Goal: Task Accomplishment & Management: Use online tool/utility

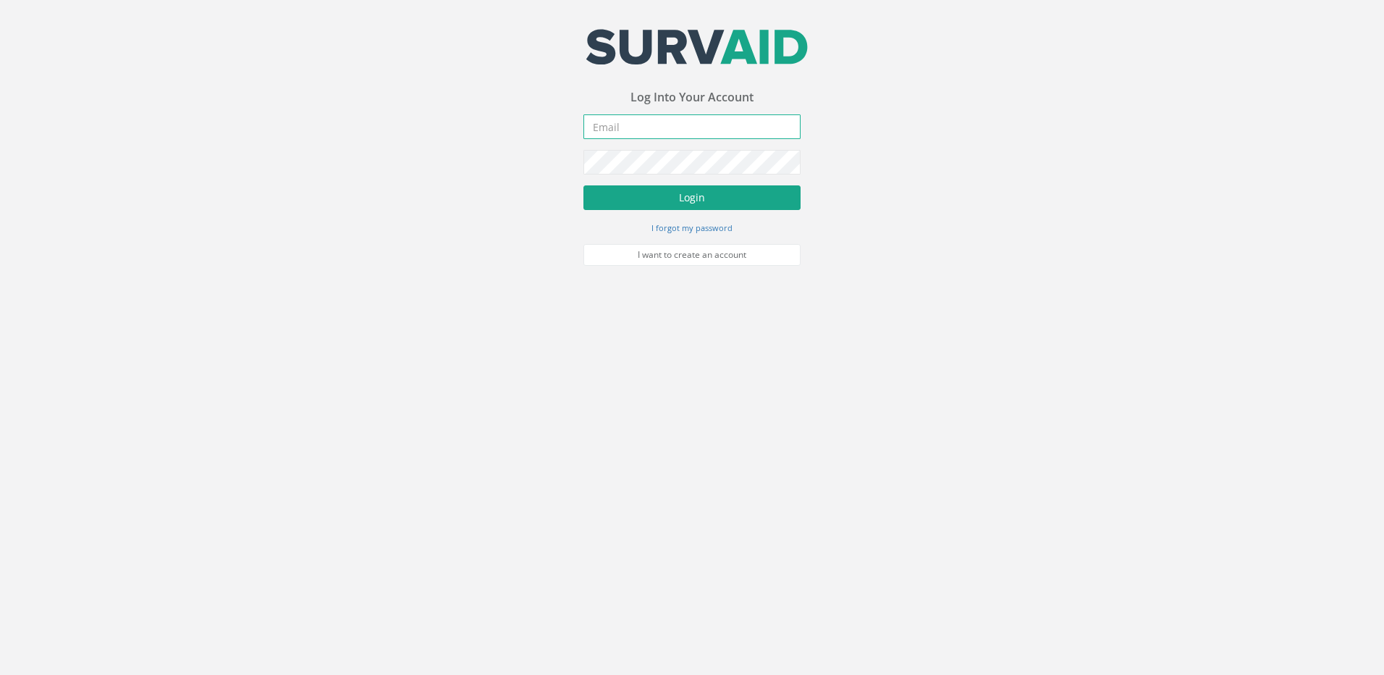
type input "[EMAIL_ADDRESS][DOMAIN_NAME]"
click at [654, 192] on button "Login" at bounding box center [691, 197] width 217 height 25
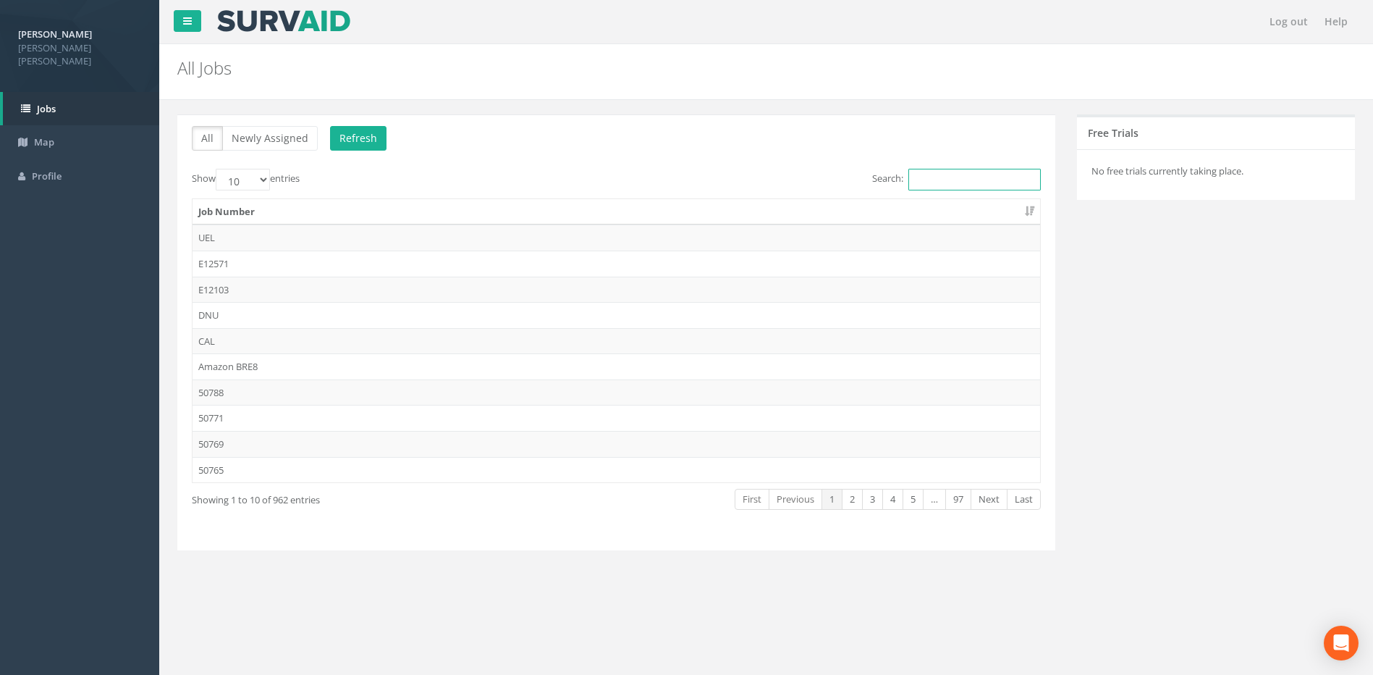
click at [954, 180] on input "Search:" at bounding box center [974, 180] width 132 height 22
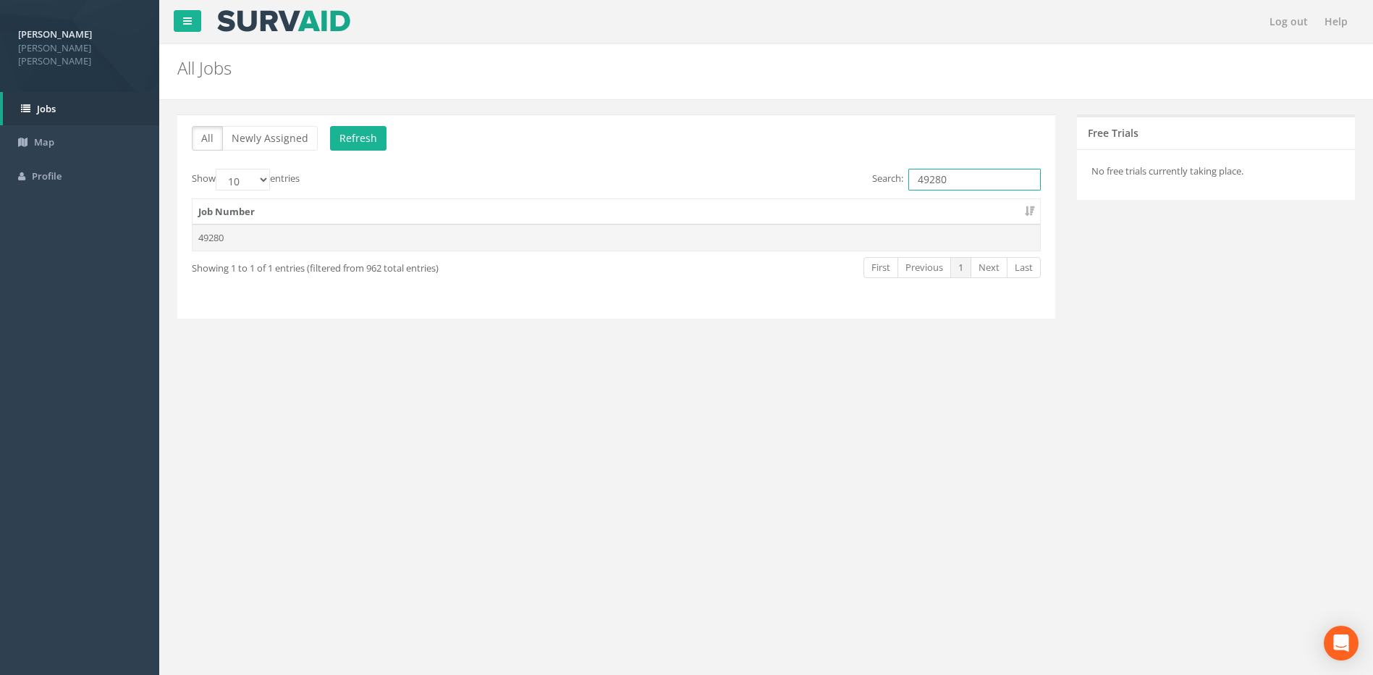
type input "49280"
click at [220, 234] on td "49280" at bounding box center [617, 237] width 848 height 26
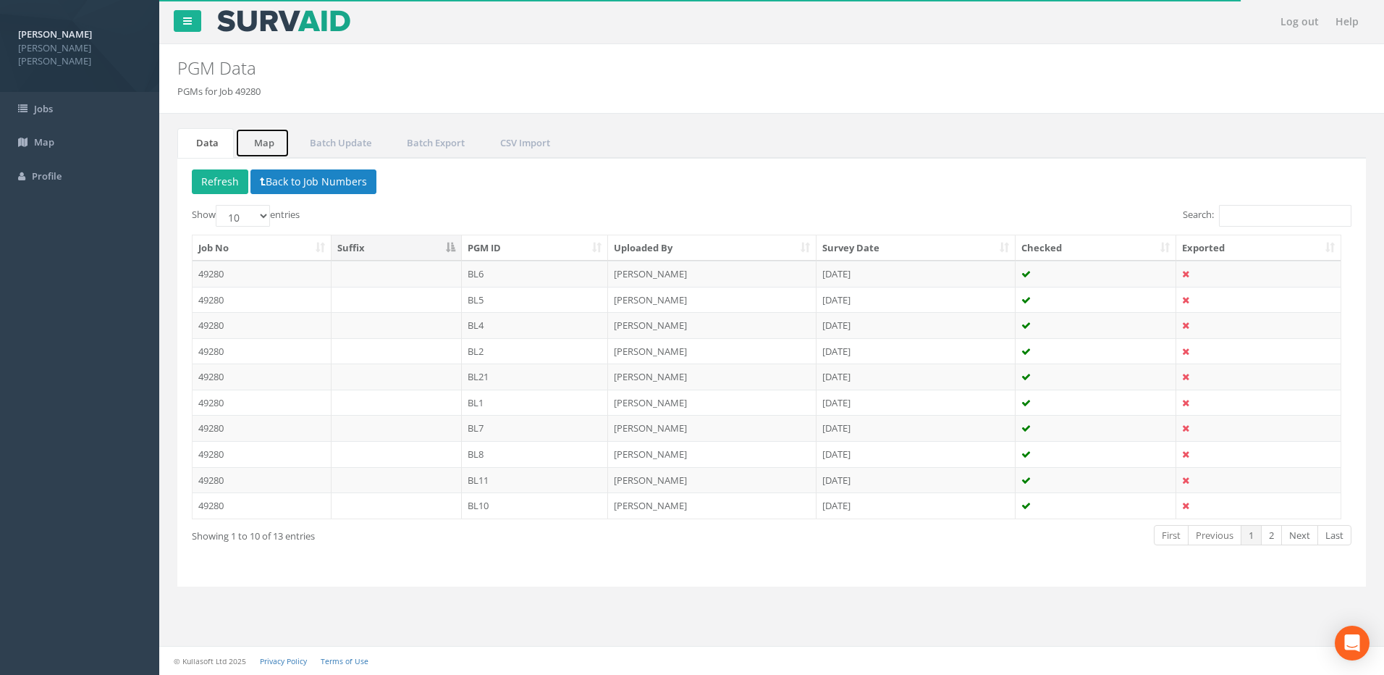
click at [269, 139] on link "Map" at bounding box center [262, 143] width 54 height 30
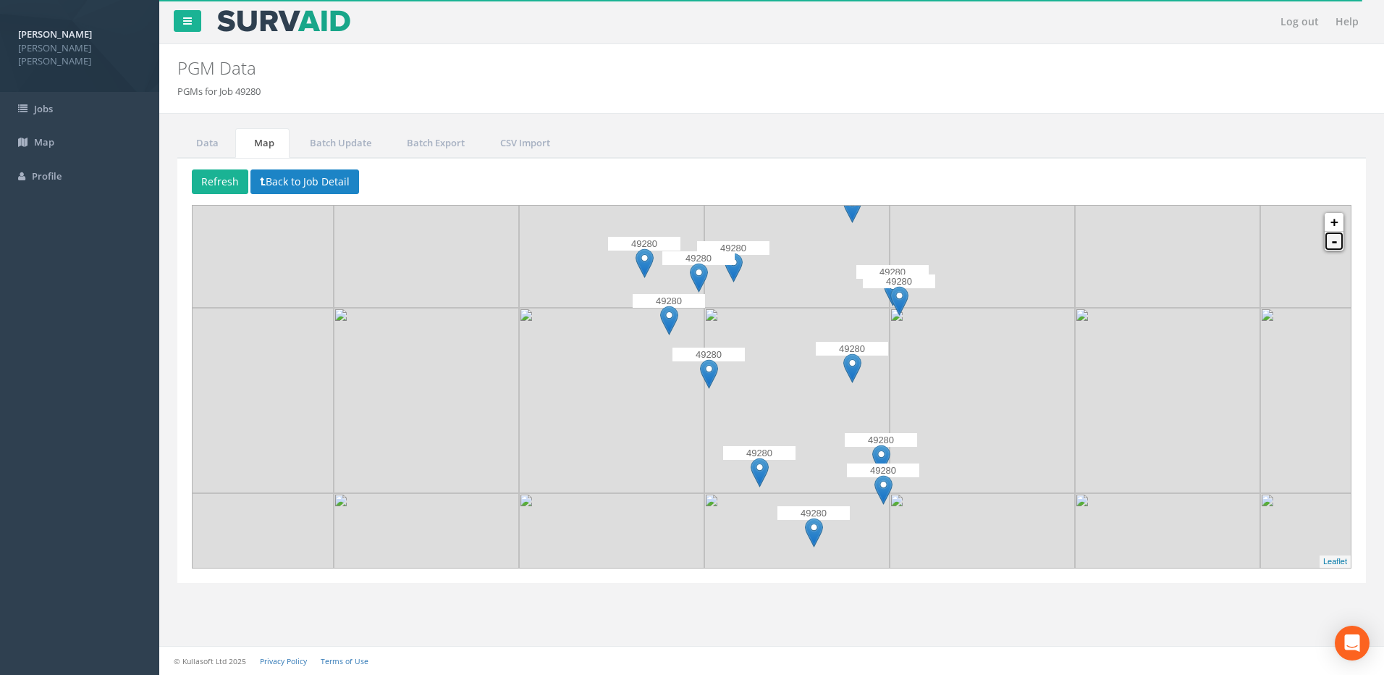
click at [1335, 244] on link "-" at bounding box center [1334, 241] width 19 height 19
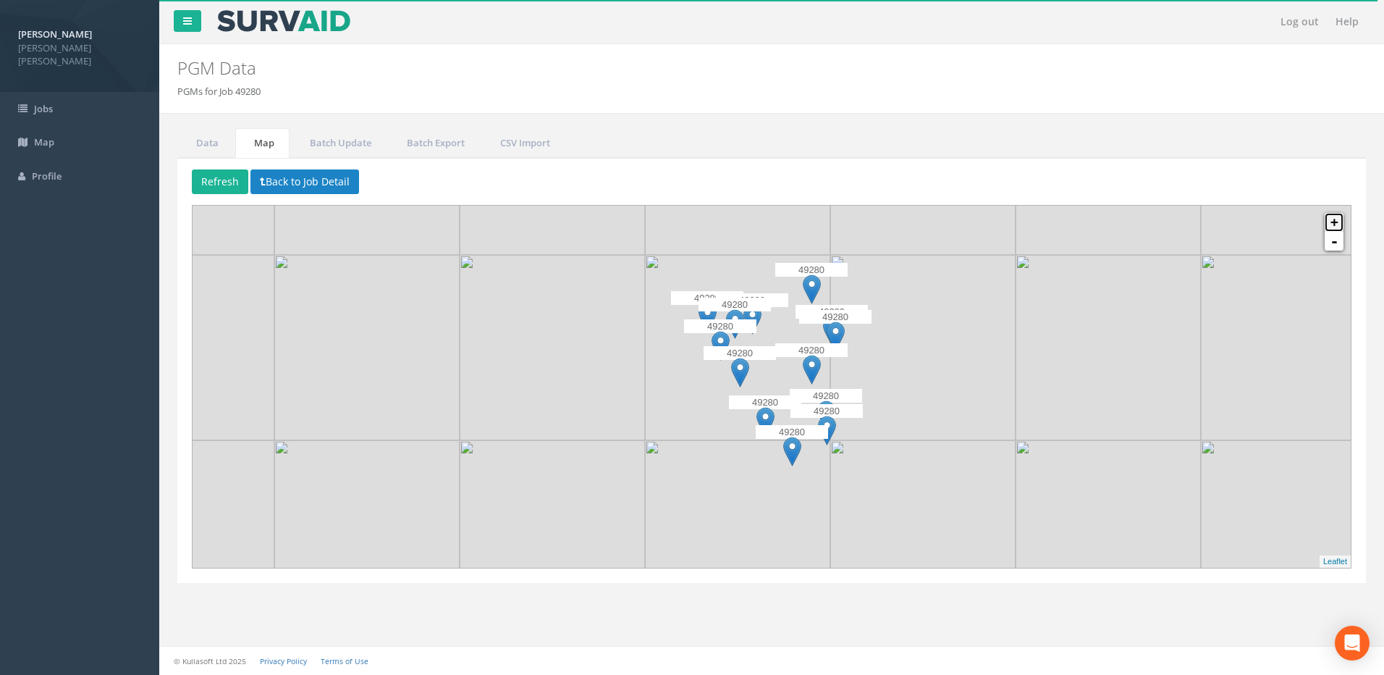
click at [1325, 217] on link "+" at bounding box center [1334, 222] width 19 height 19
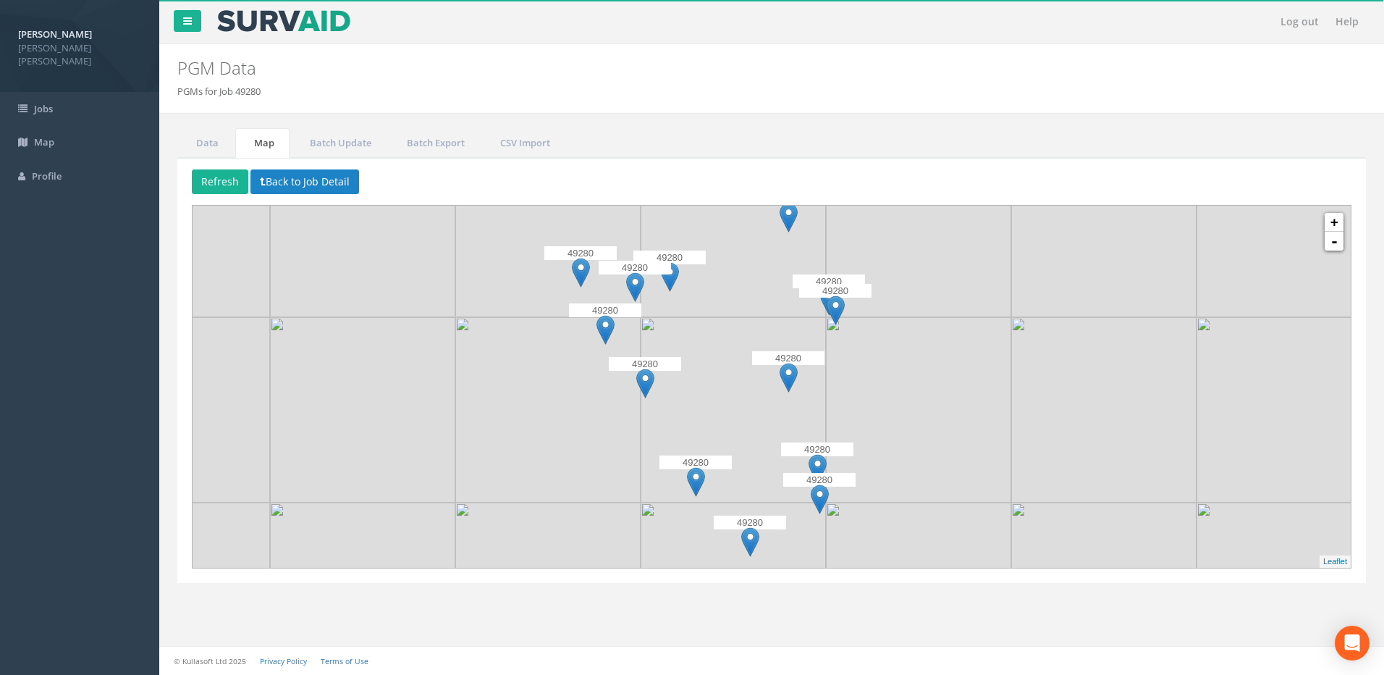
drag, startPoint x: 1035, startPoint y: 290, endPoint x: 971, endPoint y: 300, distance: 64.4
click at [971, 300] on img at bounding box center [918, 224] width 185 height 185
click at [837, 313] on img at bounding box center [836, 310] width 18 height 30
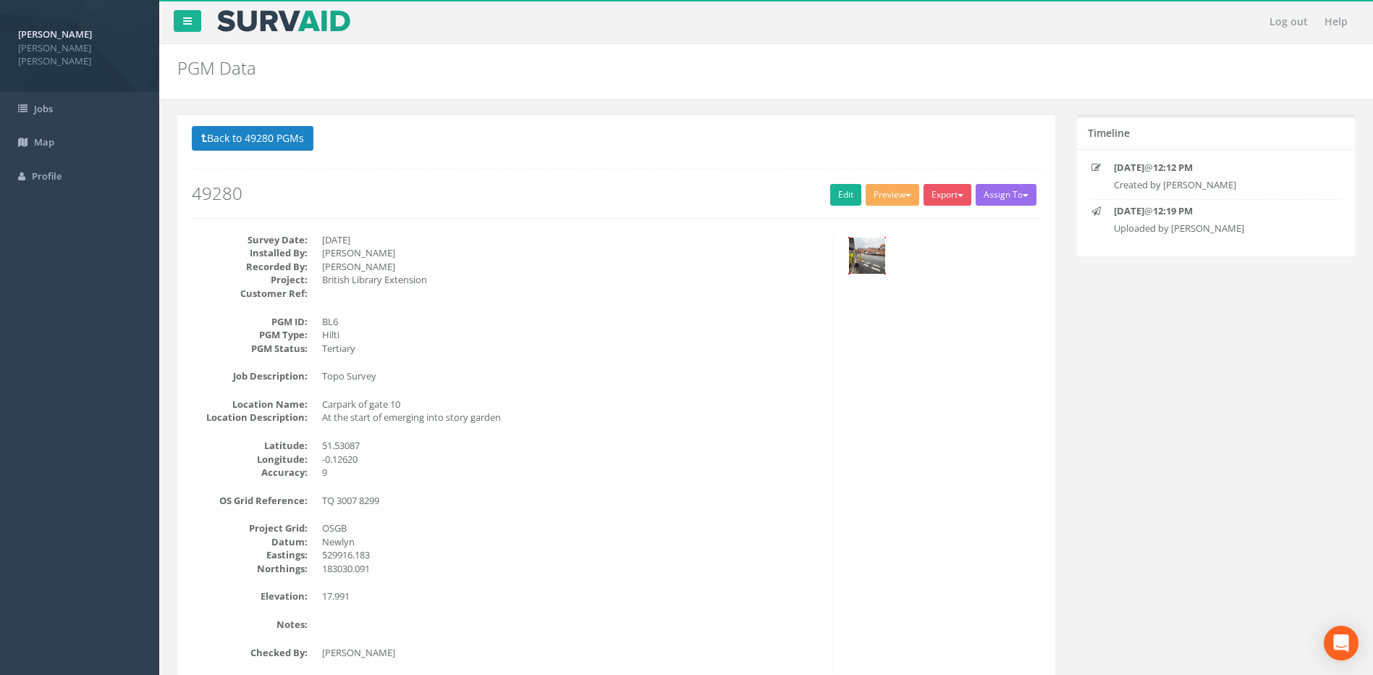
click at [873, 259] on img at bounding box center [867, 255] width 36 height 36
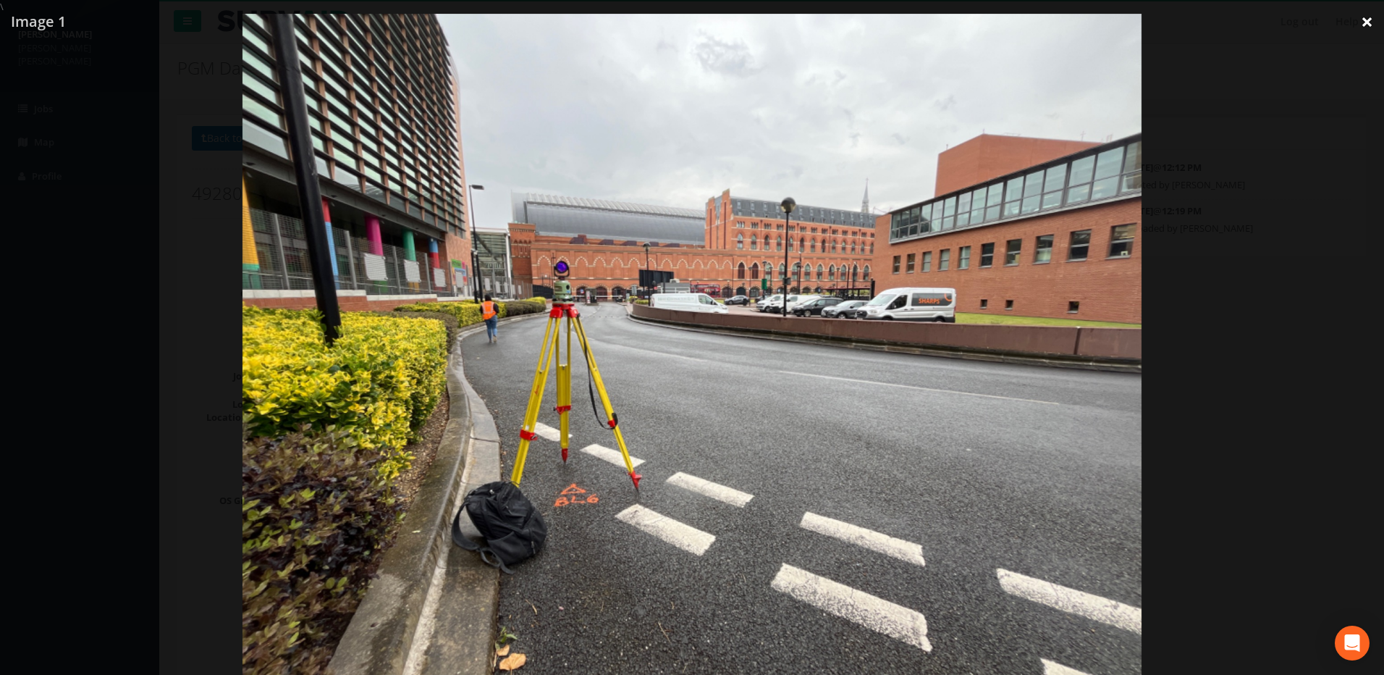
click at [1370, 15] on link "×" at bounding box center [1367, 21] width 34 height 43
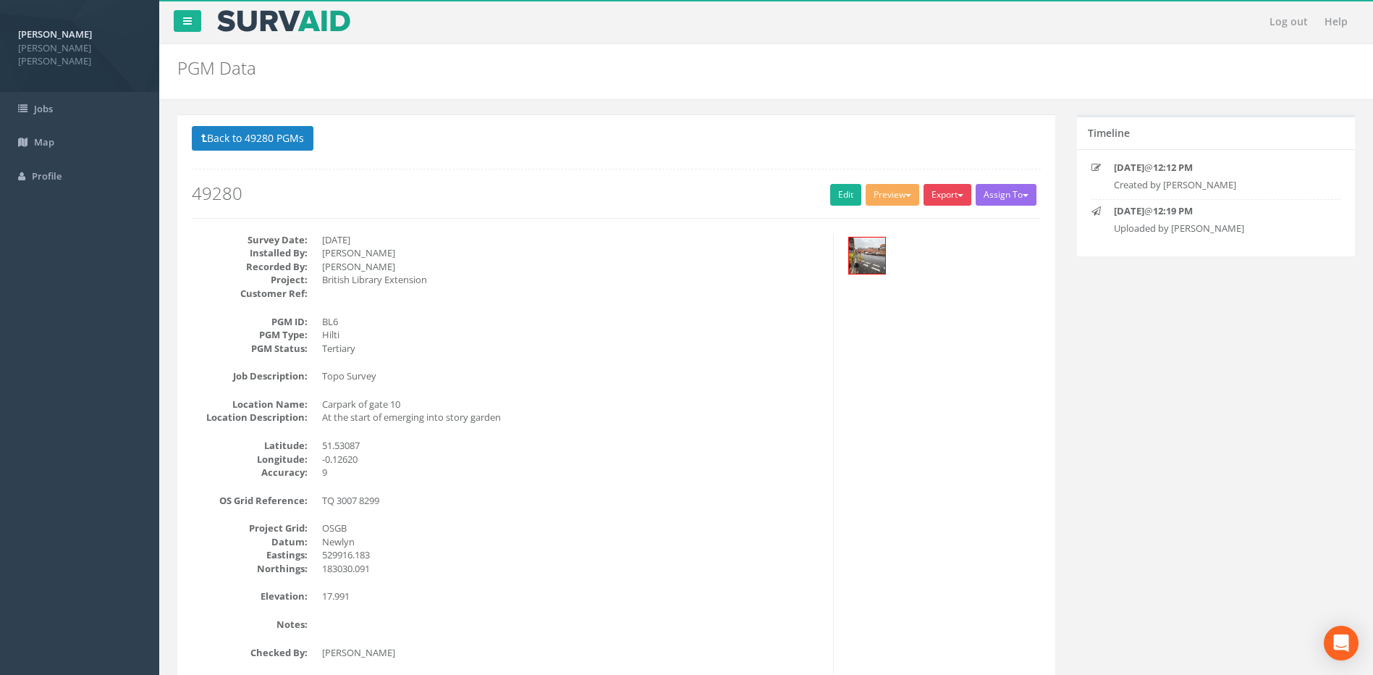
click at [953, 198] on button "Export" at bounding box center [948, 195] width 48 height 22
click at [908, 193] on button "Preview" at bounding box center [893, 195] width 54 height 22
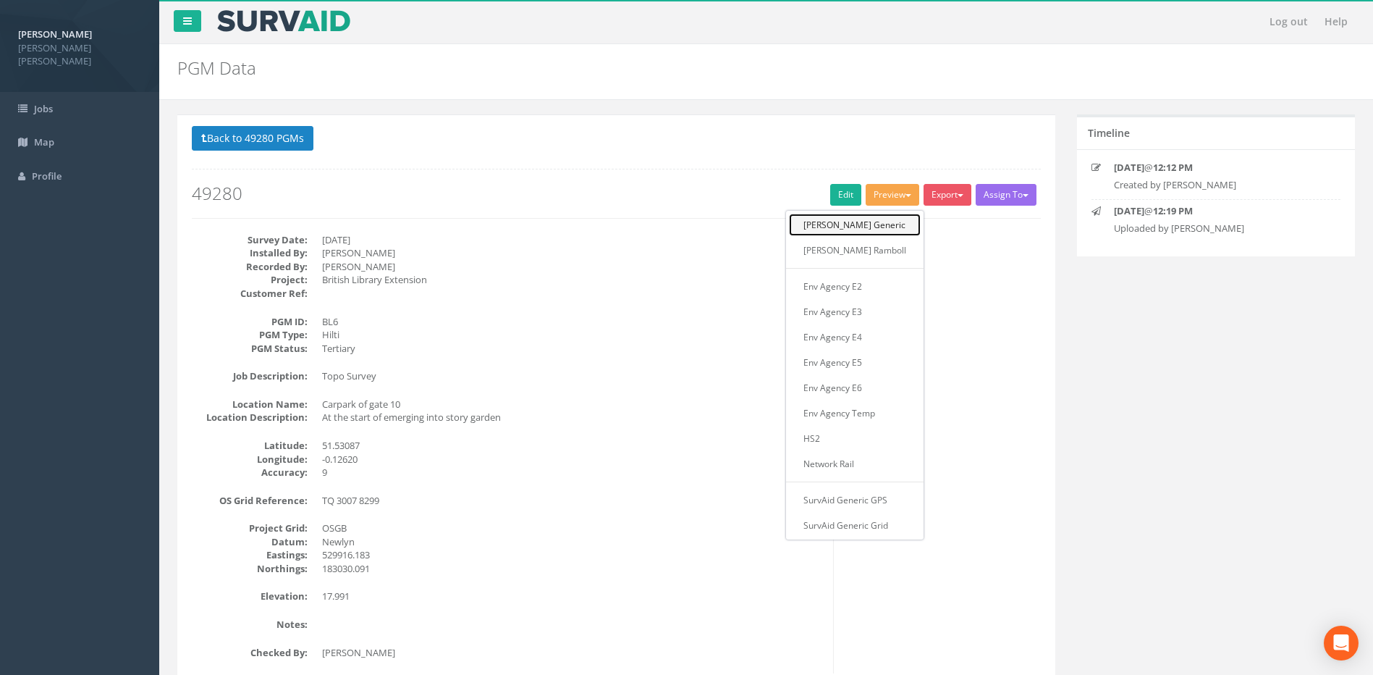
click at [863, 224] on link "[PERSON_NAME] Generic" at bounding box center [855, 225] width 132 height 22
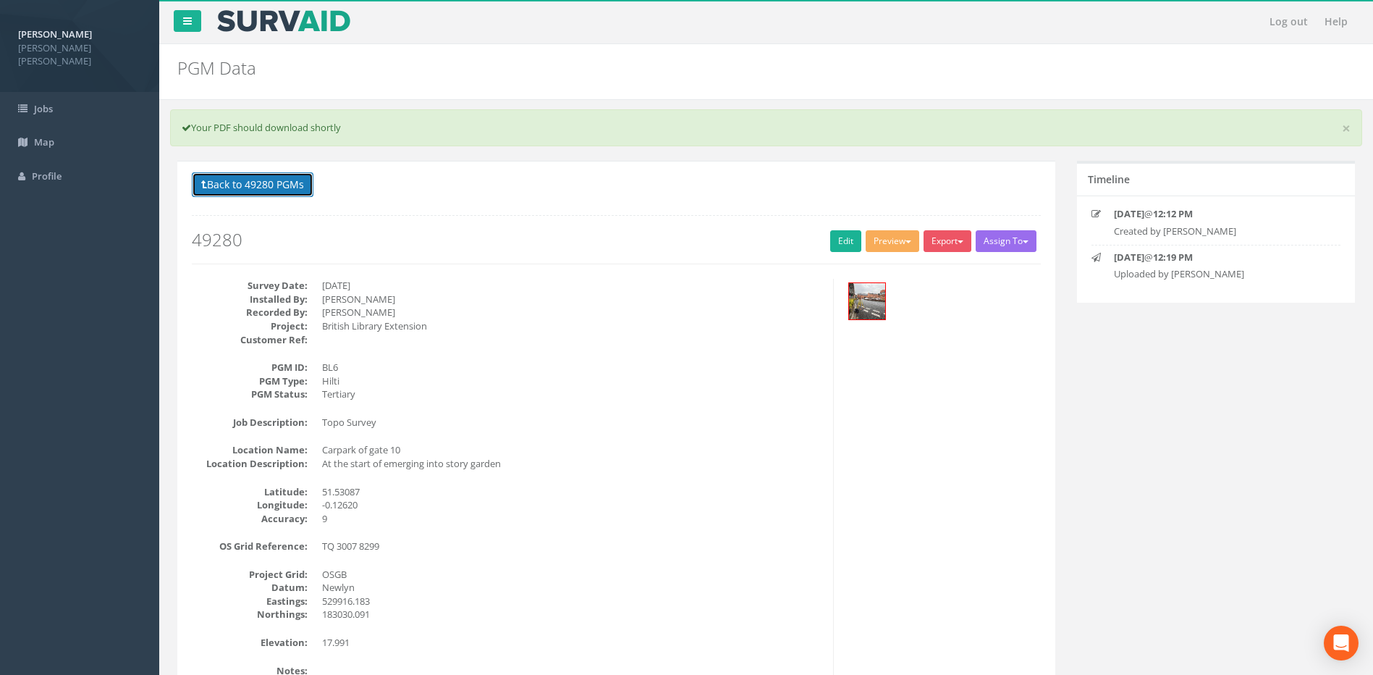
click at [284, 181] on button "Back to 49280 PGMs" at bounding box center [253, 184] width 122 height 25
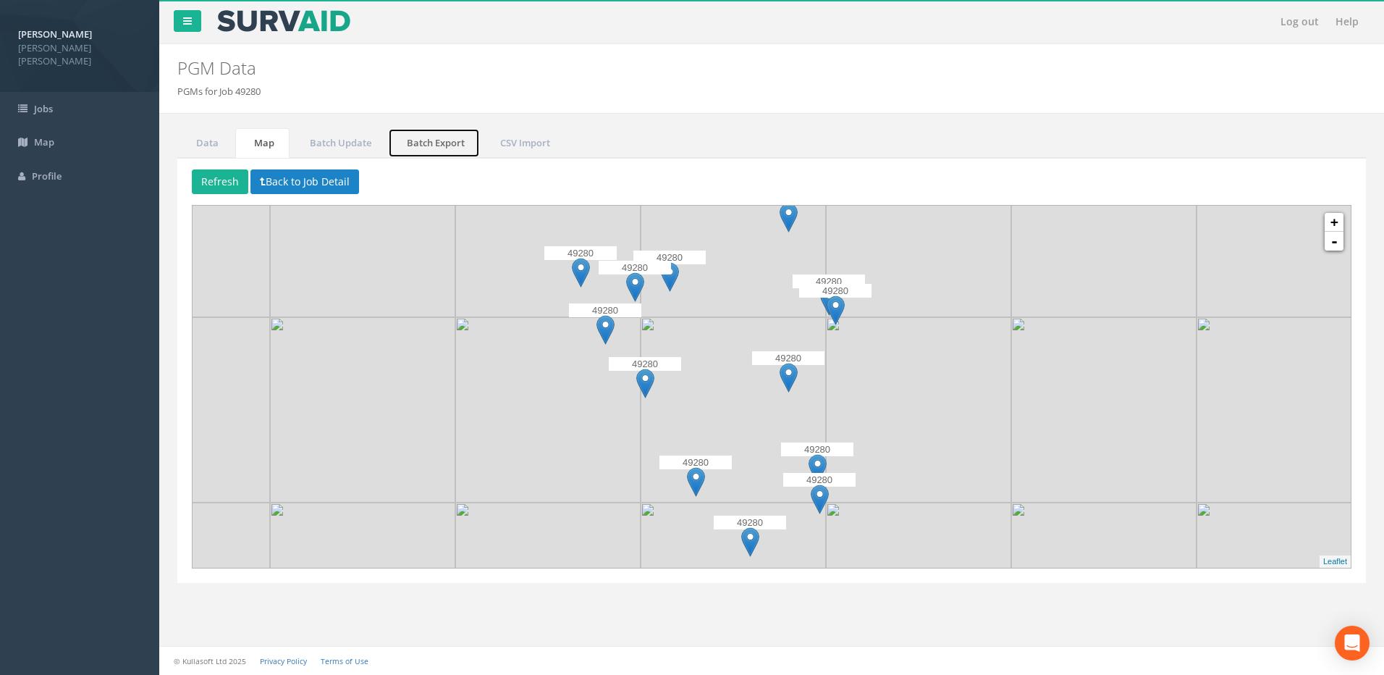
click at [443, 140] on link "Batch Export" at bounding box center [434, 143] width 92 height 30
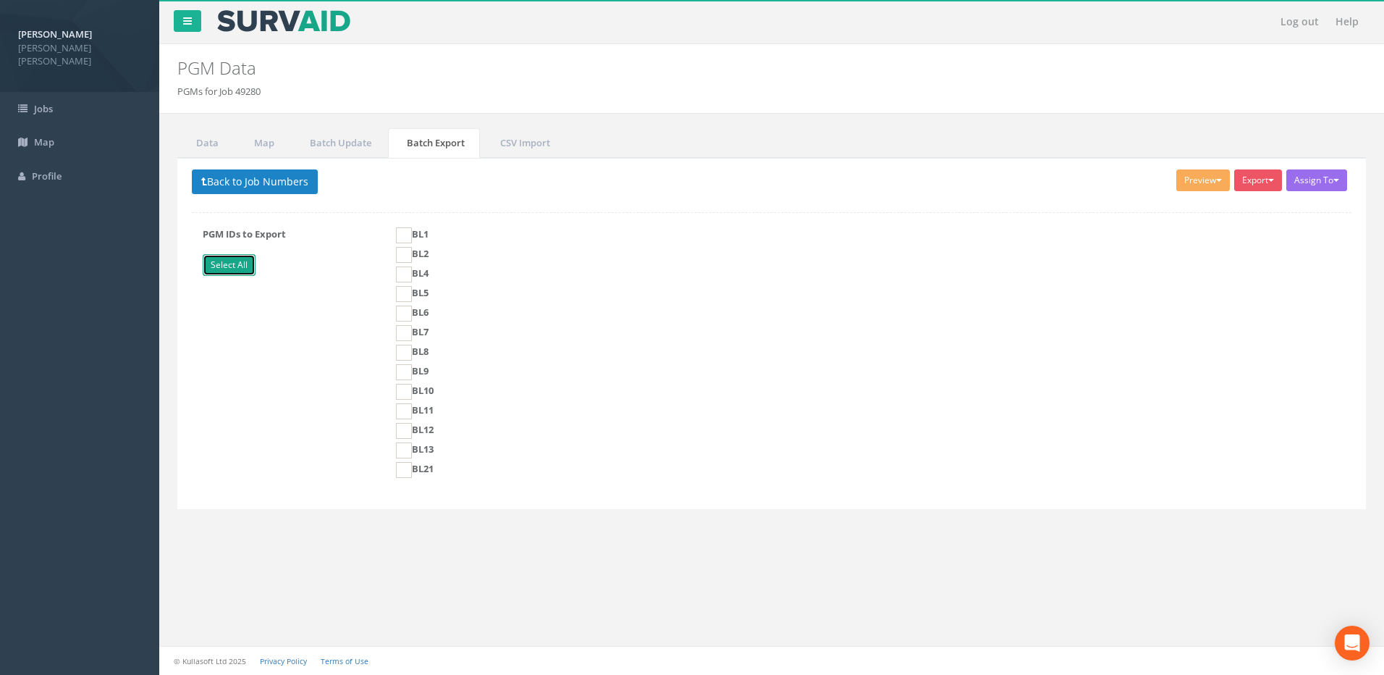
click at [227, 266] on link "Select All" at bounding box center [229, 265] width 53 height 22
checkbox input "true"
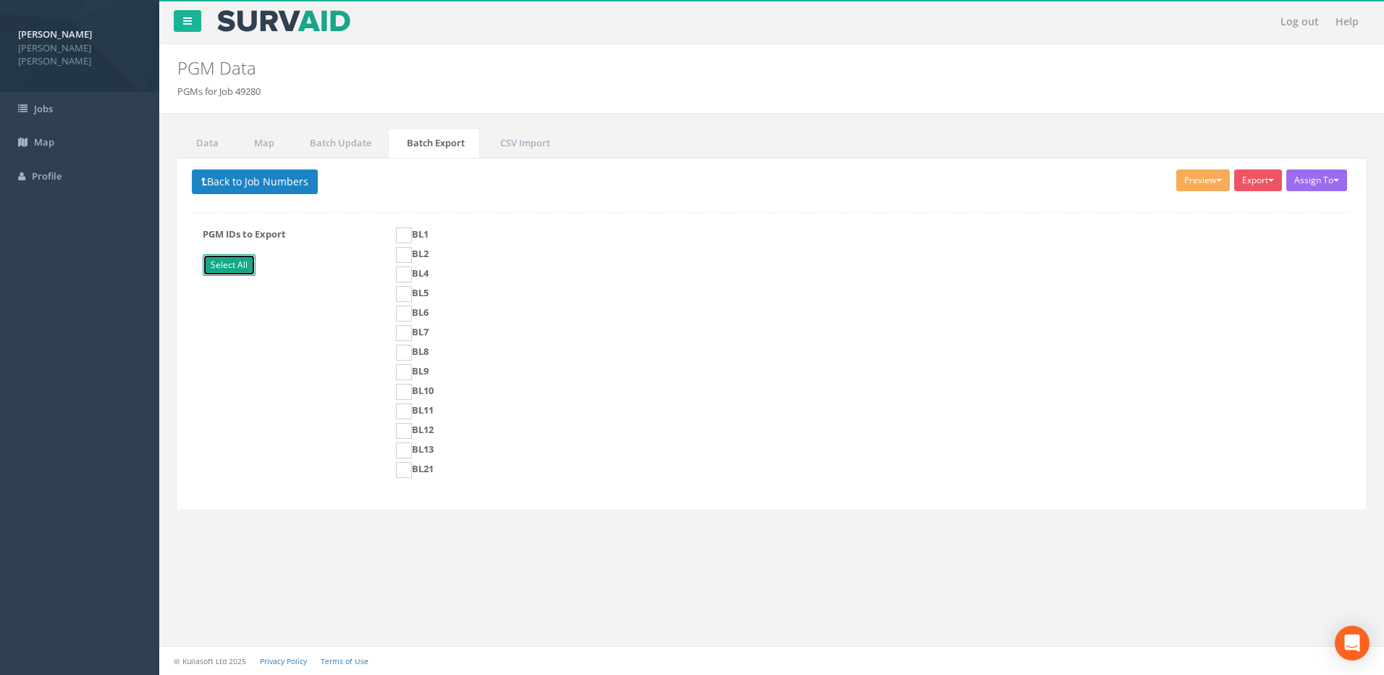
checkbox input "true"
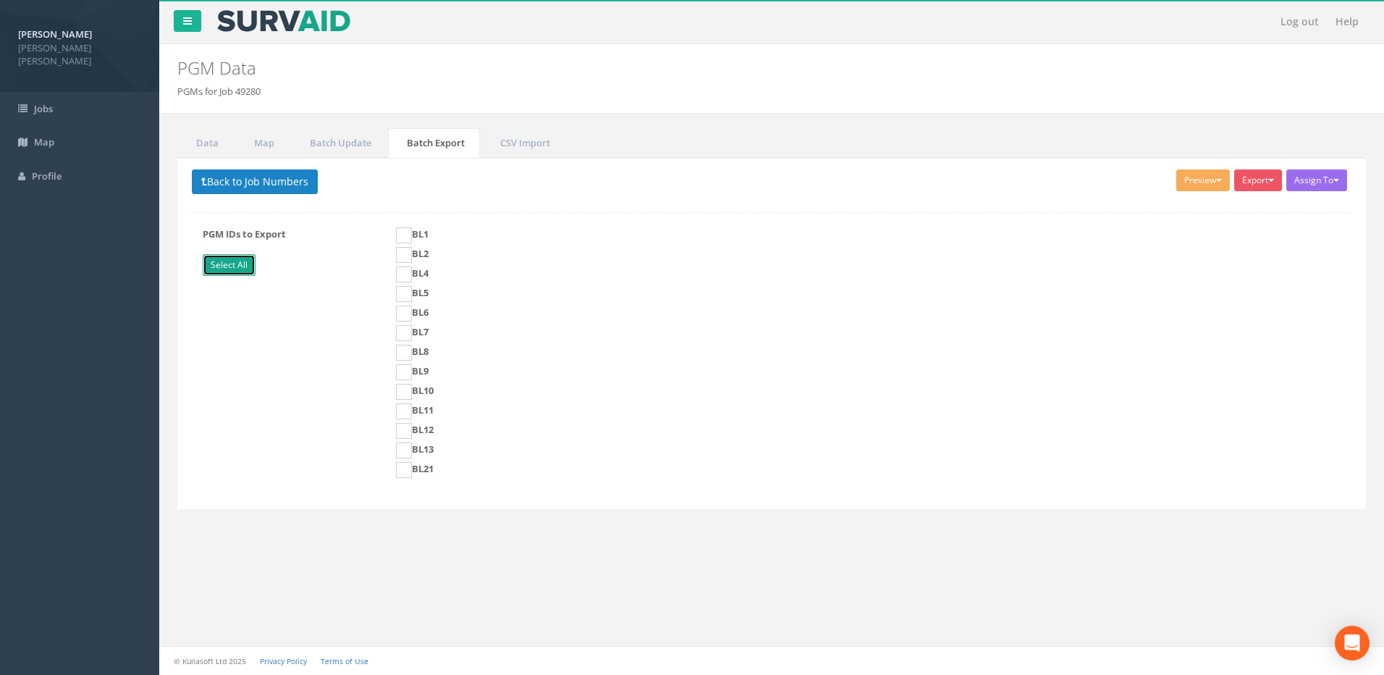
checkbox input "true"
click at [1217, 176] on button "Preview" at bounding box center [1203, 180] width 54 height 22
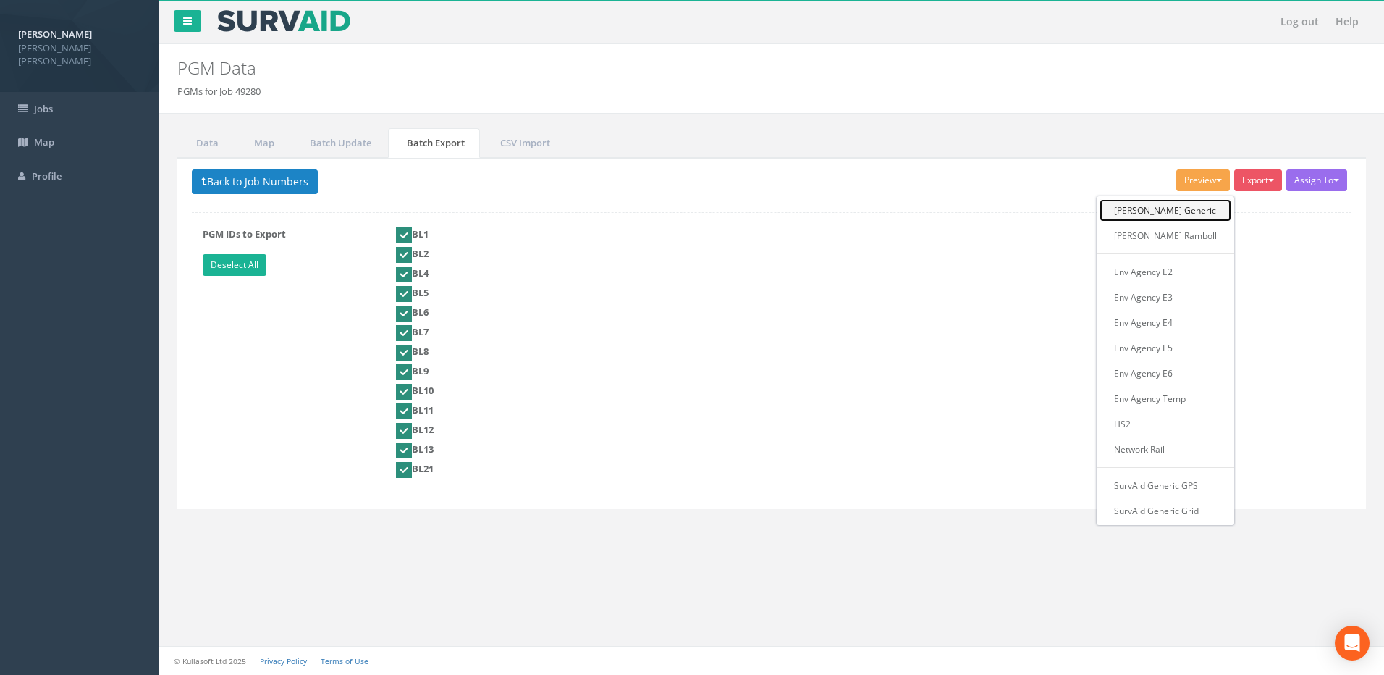
click at [1170, 212] on link "[PERSON_NAME] Generic" at bounding box center [1166, 210] width 132 height 22
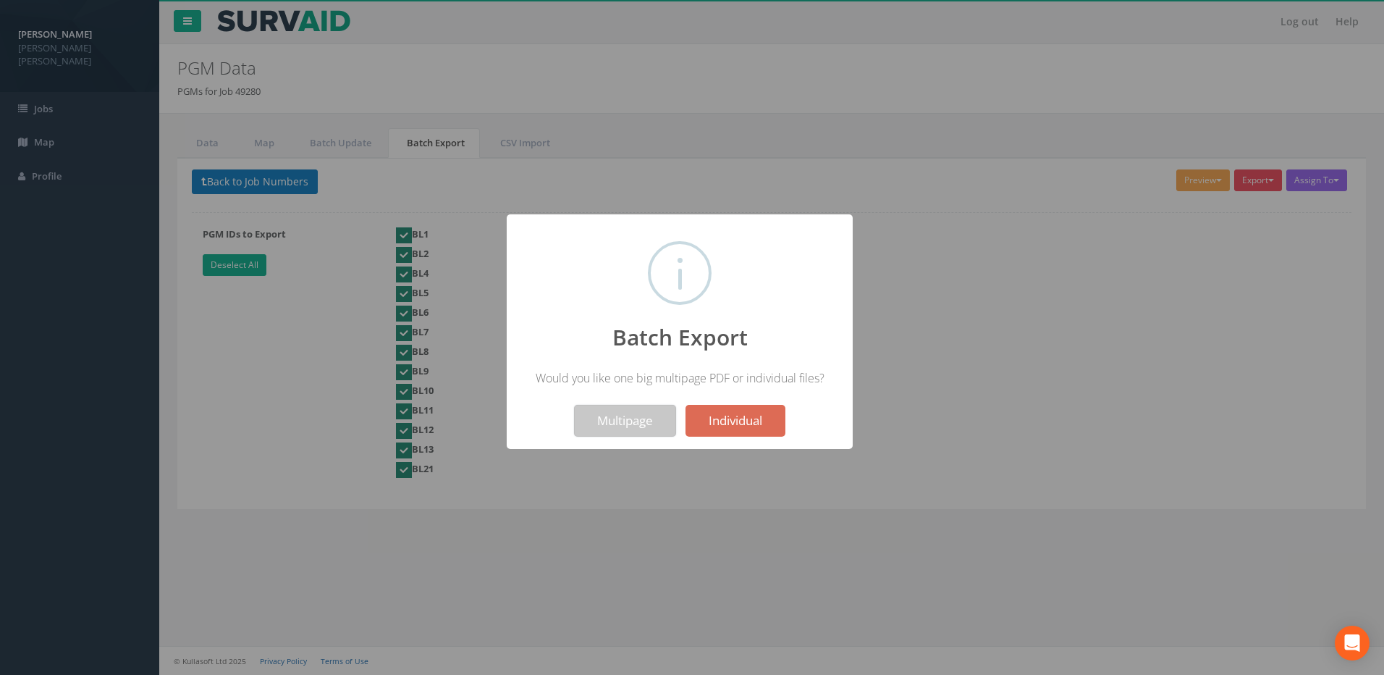
click at [618, 418] on button "Multipage" at bounding box center [625, 421] width 102 height 32
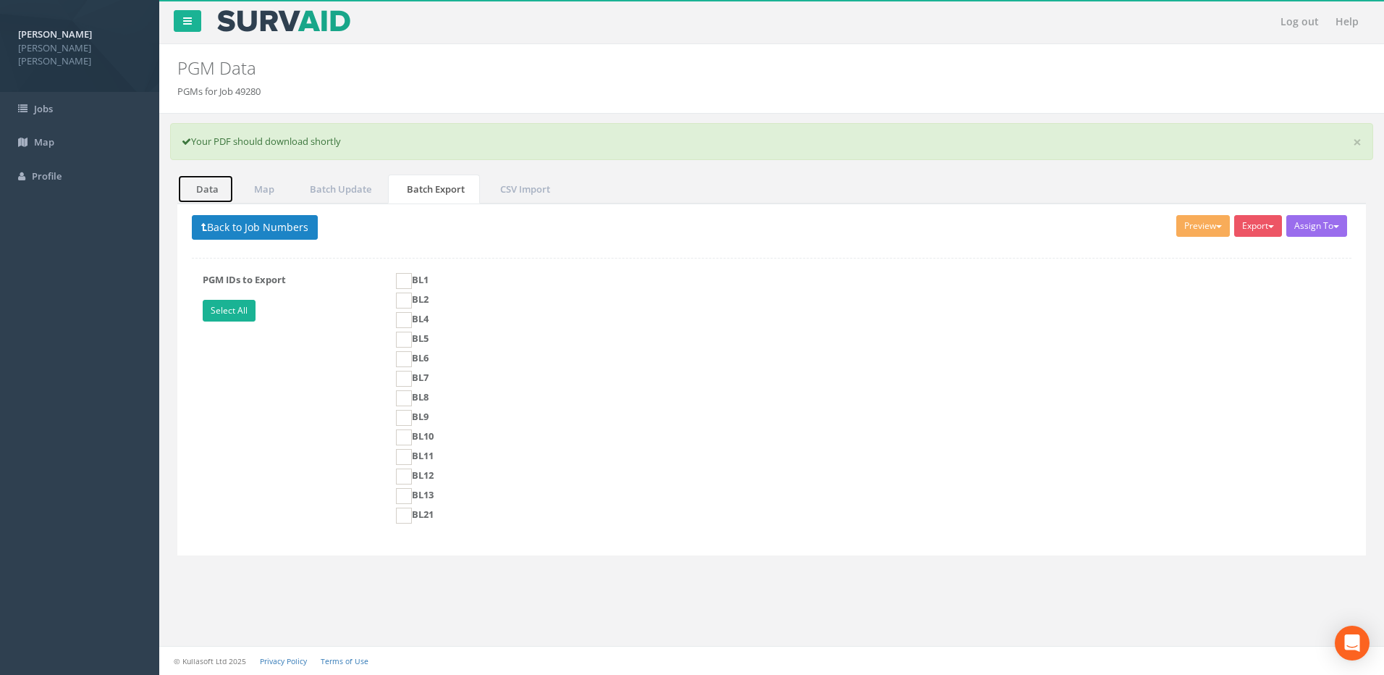
click at [207, 186] on link "Data" at bounding box center [205, 189] width 56 height 30
